Goal: Transaction & Acquisition: Obtain resource

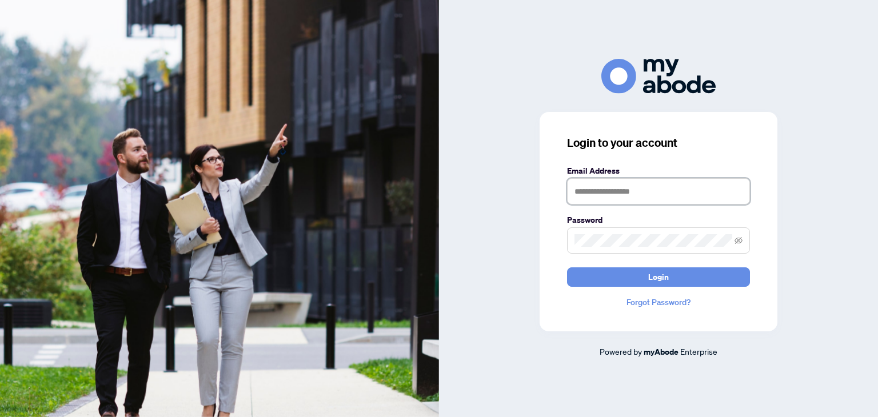
click at [649, 194] on input "text" at bounding box center [658, 191] width 183 height 26
type input "**********"
click at [741, 241] on icon "eye-invisible" at bounding box center [739, 241] width 8 height 8
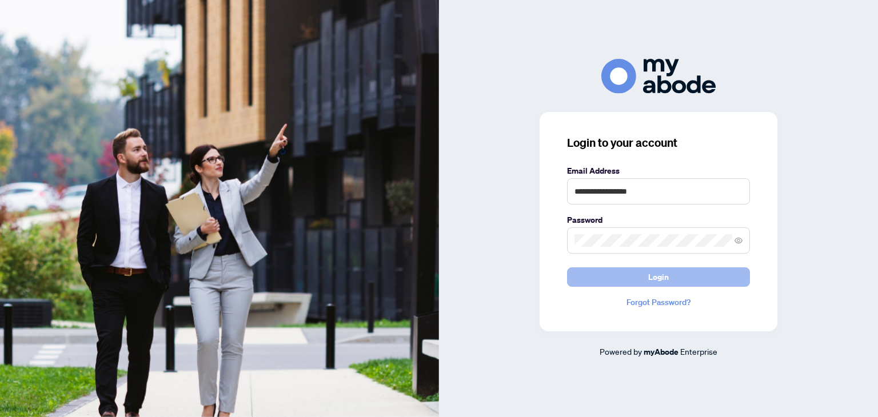
click at [672, 277] on button "Login" at bounding box center [658, 277] width 183 height 19
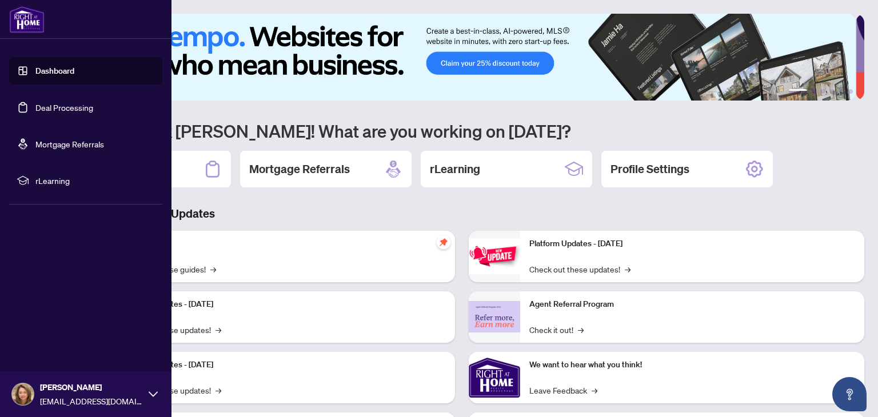
click at [70, 110] on link "Deal Processing" at bounding box center [64, 107] width 58 height 10
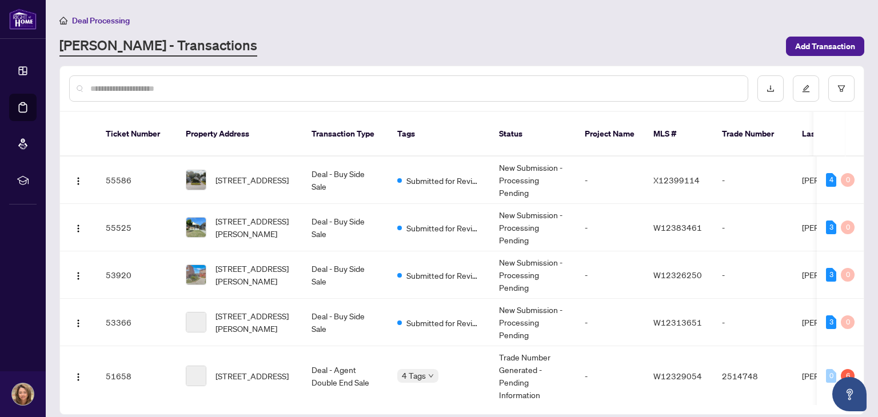
click at [298, 85] on input "text" at bounding box center [414, 88] width 648 height 13
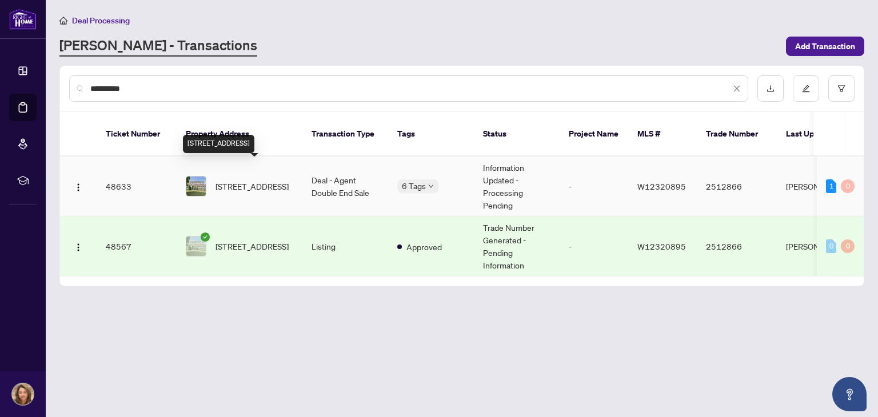
type input "**********"
click at [252, 180] on span "1 Eastview Gate, Brampton, Ontario L6P 1M6, Canada" at bounding box center [252, 186] width 73 height 13
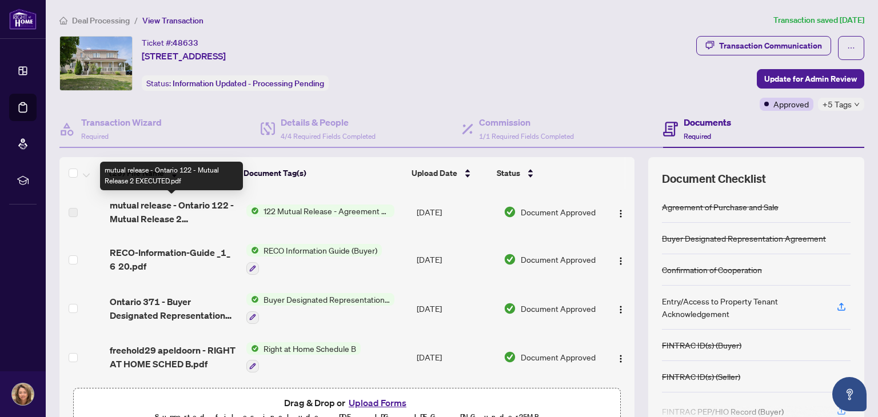
click at [158, 205] on span "mutual release - Ontario 122 - Mutual Release 2 EXECUTED.pdf" at bounding box center [173, 211] width 127 height 27
click at [146, 221] on span "mutual release - Ontario 122 - Mutual Release 2 EXECUTED.pdf" at bounding box center [173, 211] width 127 height 27
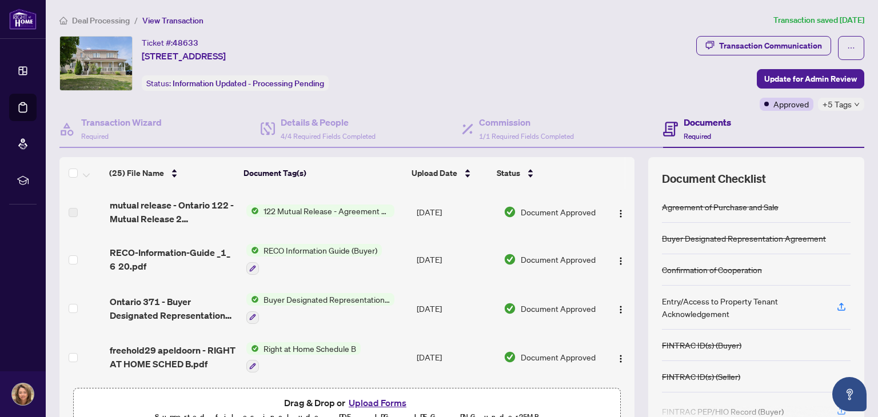
click at [288, 208] on span "122 Mutual Release - Agreement of Purchase and Sale" at bounding box center [326, 211] width 135 height 13
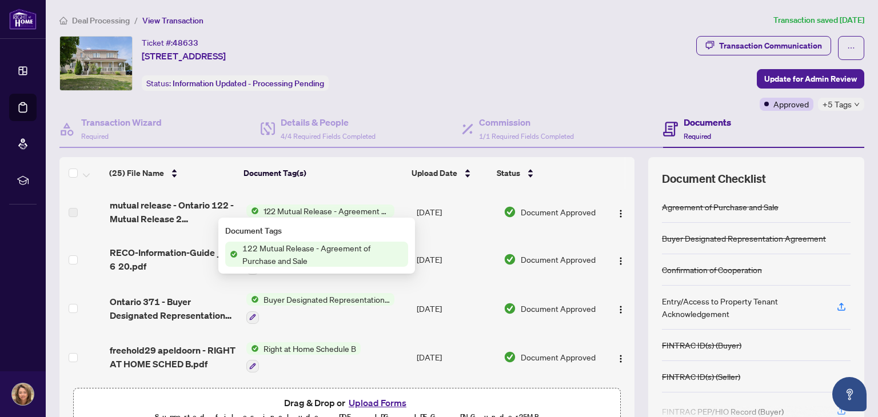
click at [277, 252] on span "122 Mutual Release - Agreement of Purchase and Sale" at bounding box center [323, 254] width 170 height 25
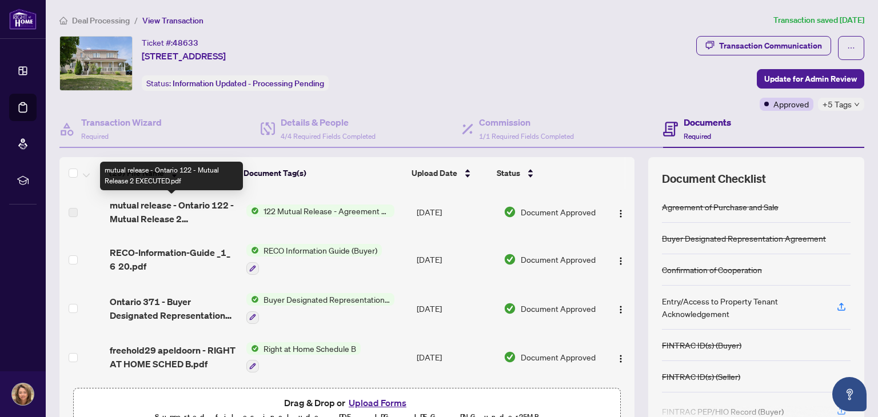
click at [149, 220] on span "mutual release - Ontario 122 - Mutual Release 2 EXECUTED.pdf" at bounding box center [173, 211] width 127 height 27
click at [126, 202] on span "mutual release - Ontario 122 - Mutual Release 2 EXECUTED.pdf" at bounding box center [173, 211] width 127 height 27
click at [181, 208] on span "mutual release - Ontario 122 - Mutual Release 2 EXECUTED.pdf" at bounding box center [173, 211] width 127 height 27
click at [142, 213] on span "mutual release - Ontario 122 - Mutual Release 2 EXECUTED.pdf" at bounding box center [173, 211] width 127 height 27
click at [142, 220] on span "mutual release - Ontario 122 - Mutual Release 2 EXECUTED.pdf" at bounding box center [173, 211] width 127 height 27
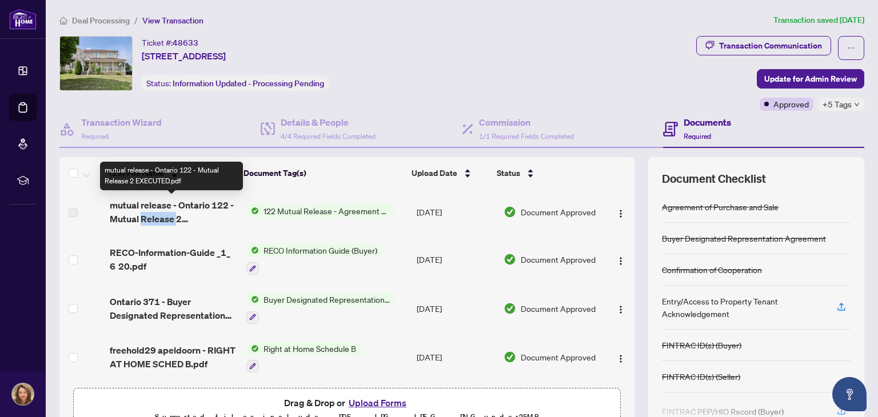
click at [142, 220] on span "mutual release - Ontario 122 - Mutual Release 2 EXECUTED.pdf" at bounding box center [173, 211] width 127 height 27
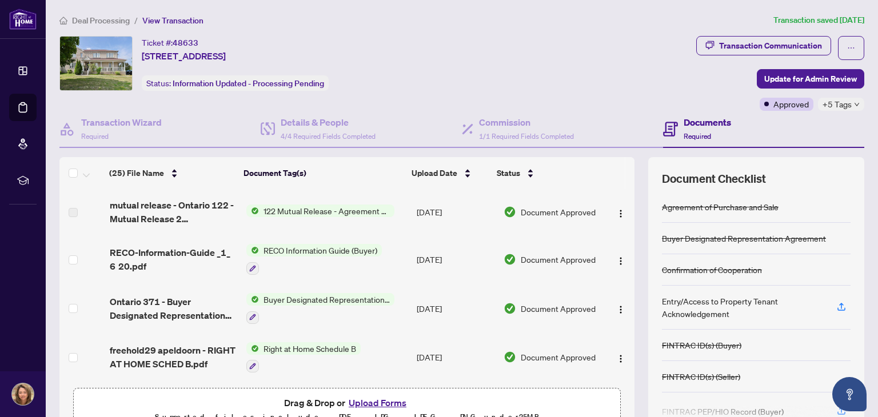
click at [562, 213] on span "Document Approved" at bounding box center [558, 212] width 75 height 13
click at [616, 213] on img "button" at bounding box center [620, 213] width 9 height 9
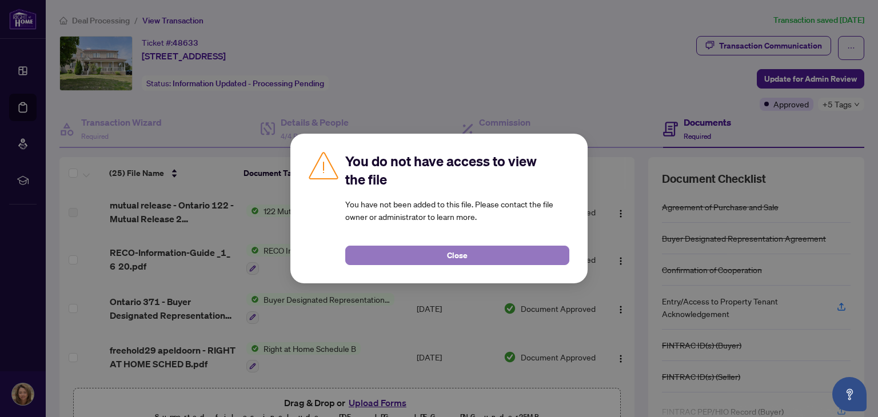
click at [470, 254] on button "Close" at bounding box center [457, 255] width 224 height 19
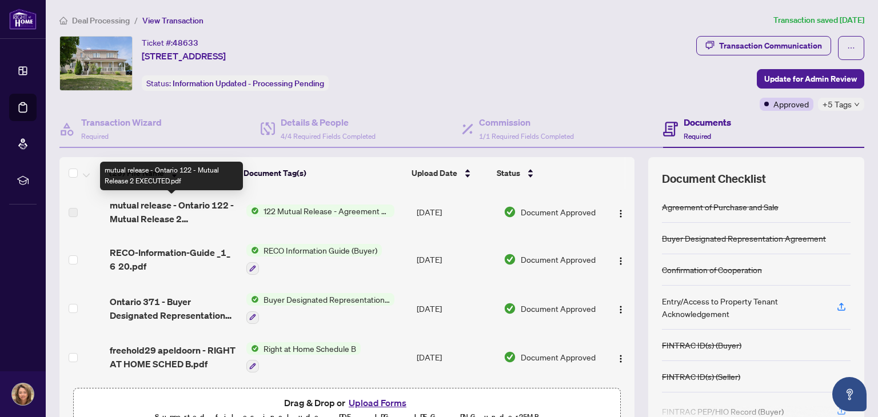
click at [156, 212] on span "mutual release - Ontario 122 - Mutual Release 2 EXECUTED.pdf" at bounding box center [173, 211] width 127 height 27
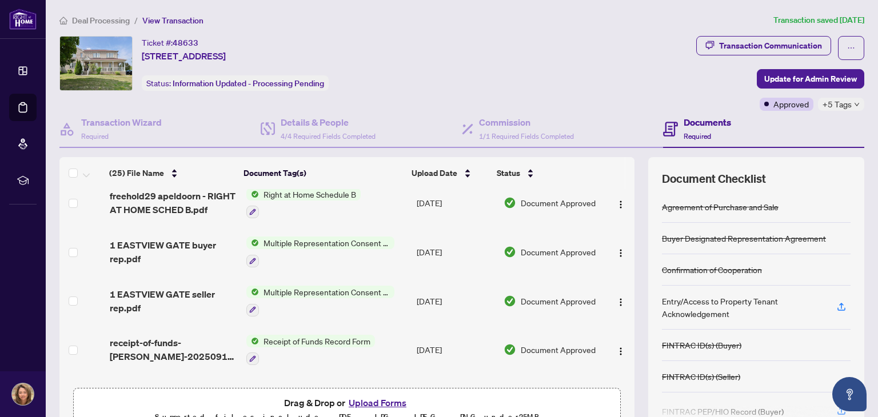
scroll to position [155, 0]
click at [144, 288] on span "1 EASTVIEW GATE seller rep.pdf" at bounding box center [173, 300] width 127 height 27
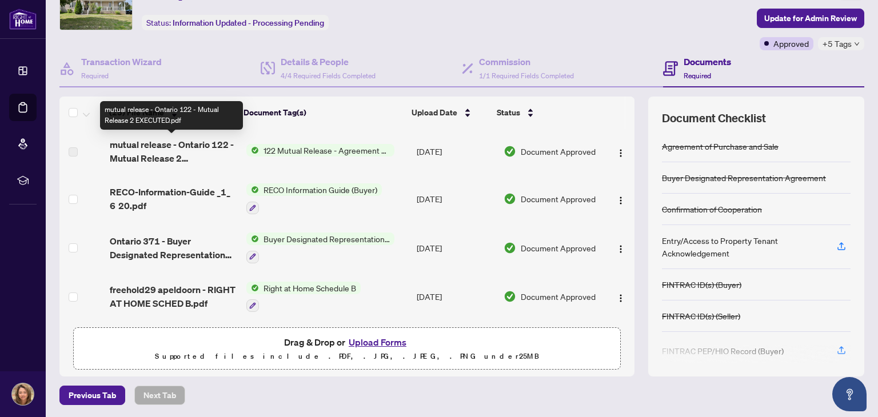
click at [152, 145] on span "mutual release - Ontario 122 - Mutual Release 2 EXECUTED.pdf" at bounding box center [173, 151] width 127 height 27
click at [205, 153] on span "mutual release - Ontario 122 - Mutual Release 2 EXECUTED.pdf" at bounding box center [173, 151] width 127 height 27
click at [149, 158] on span "mutual release - Ontario 122 - Mutual Release 2 EXECUTED.pdf" at bounding box center [173, 151] width 127 height 27
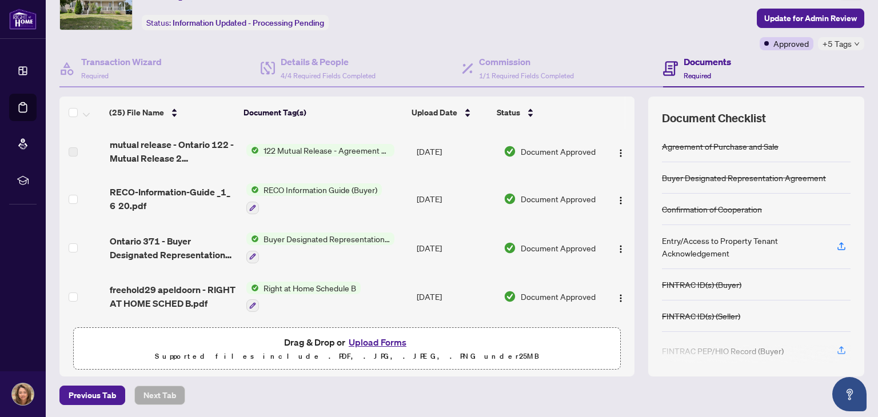
click at [311, 170] on td "122 Mutual Release - Agreement of Purchase and Sale" at bounding box center [327, 152] width 170 height 46
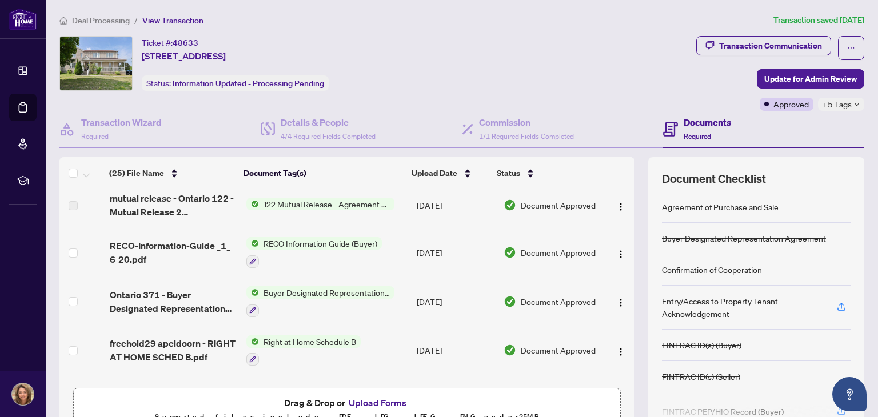
scroll to position [7, 0]
click at [312, 202] on span "122 Mutual Release - Agreement of Purchase and Sale" at bounding box center [326, 204] width 135 height 13
click at [288, 254] on span "122 Mutual Release - Agreement of Purchase and Sale" at bounding box center [323, 246] width 170 height 25
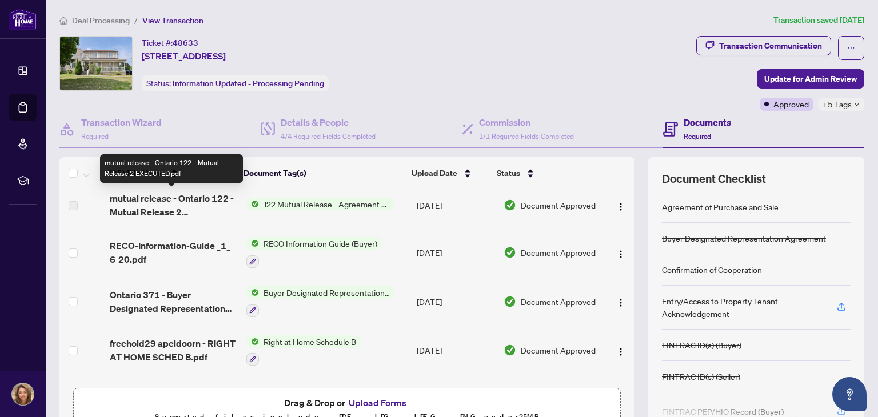
click at [147, 198] on span "mutual release - Ontario 122 - Mutual Release 2 EXECUTED.pdf" at bounding box center [173, 205] width 127 height 27
click at [145, 211] on span "mutual release - Ontario 122 - Mutual Release 2 EXECUTED.pdf" at bounding box center [173, 205] width 127 height 27
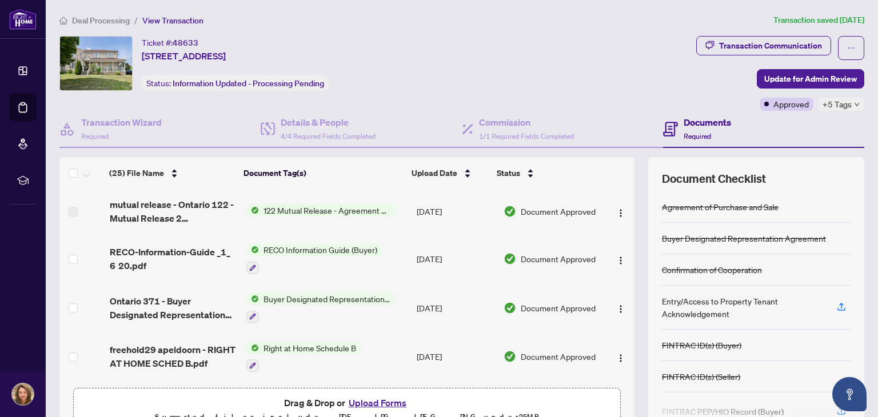
scroll to position [0, 0]
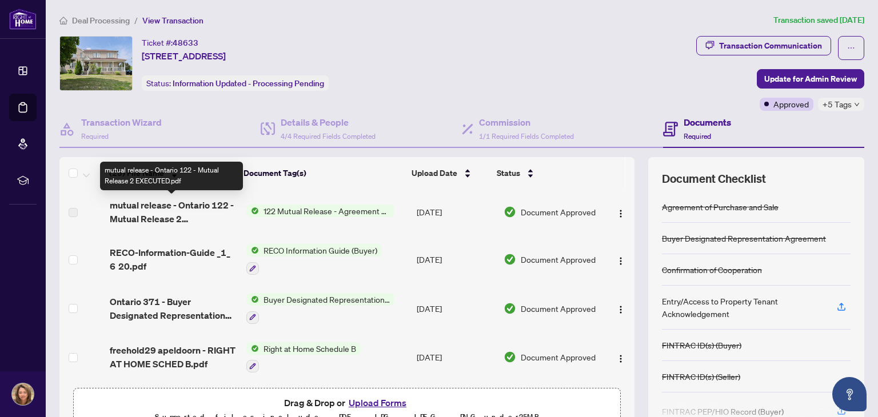
click at [136, 210] on span "mutual release - Ontario 122 - Mutual Release 2 EXECUTED.pdf" at bounding box center [173, 211] width 127 height 27
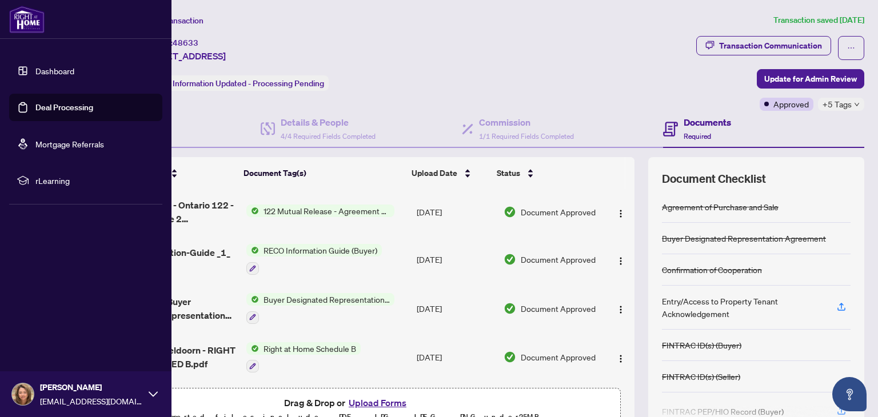
click at [57, 106] on link "Deal Processing" at bounding box center [64, 107] width 58 height 10
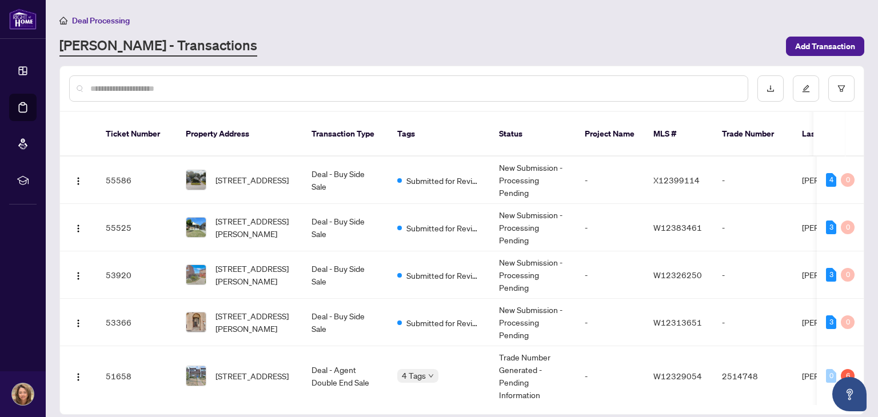
click at [581, 91] on input "text" at bounding box center [414, 88] width 648 height 13
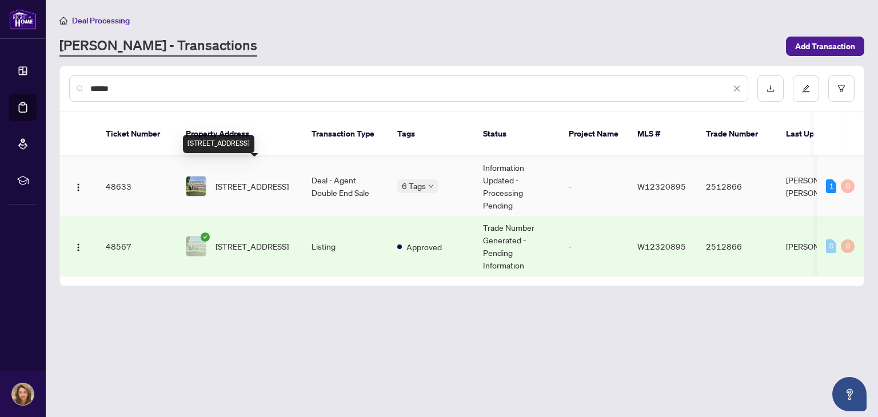
type input "******"
click at [240, 180] on span "1 Eastview Gate, Brampton, Ontario L6P 1M6, Canada" at bounding box center [252, 186] width 73 height 13
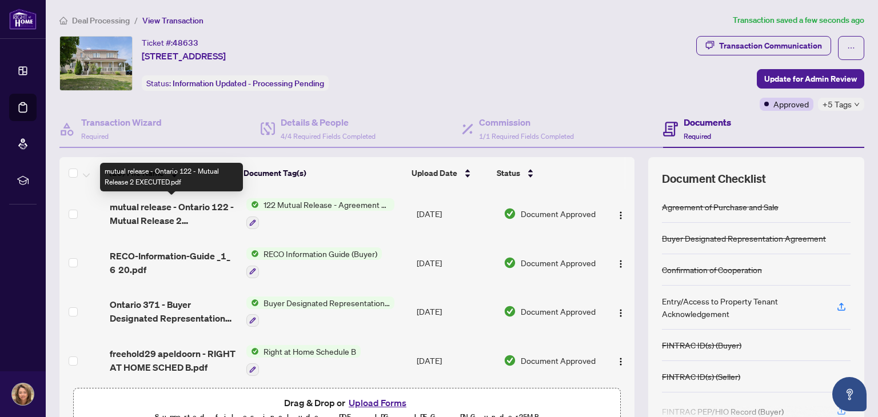
click at [132, 206] on span "mutual release - Ontario 122 - Mutual Release 2 EXECUTED.pdf" at bounding box center [173, 213] width 127 height 27
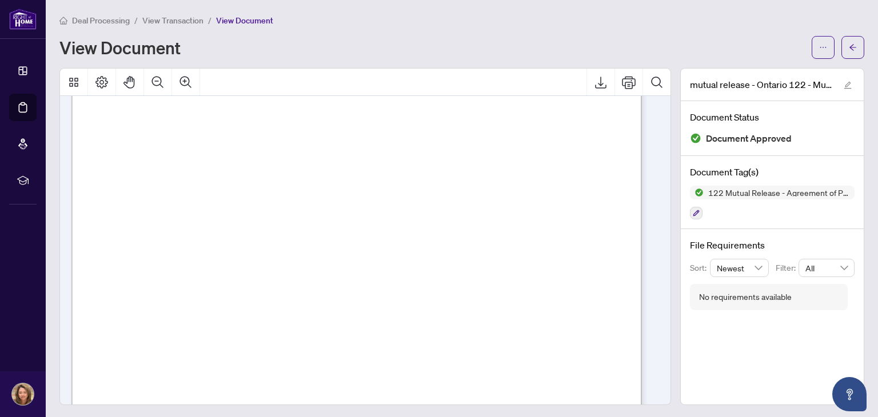
scroll to position [35, 0]
click at [819, 47] on icon "ellipsis" at bounding box center [823, 47] width 8 height 8
click at [771, 71] on span "Download" at bounding box center [773, 72] width 87 height 13
